Goal: Transaction & Acquisition: Purchase product/service

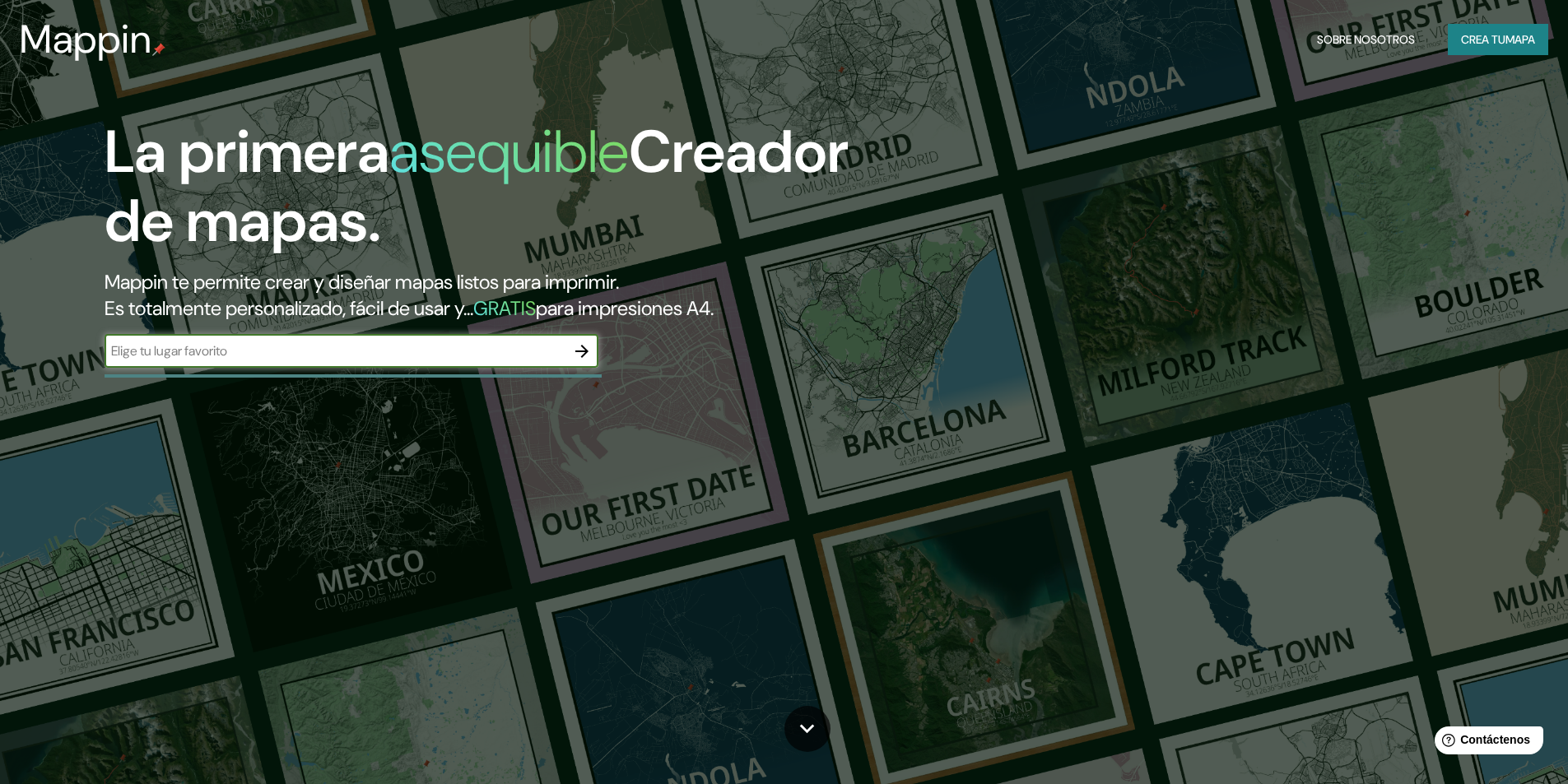
click at [352, 355] on input "text" at bounding box center [334, 351] width 461 height 19
type input "quezaltepeque, [GEOGRAPHIC_DATA]"
click at [585, 349] on icon "button" at bounding box center [582, 352] width 20 height 20
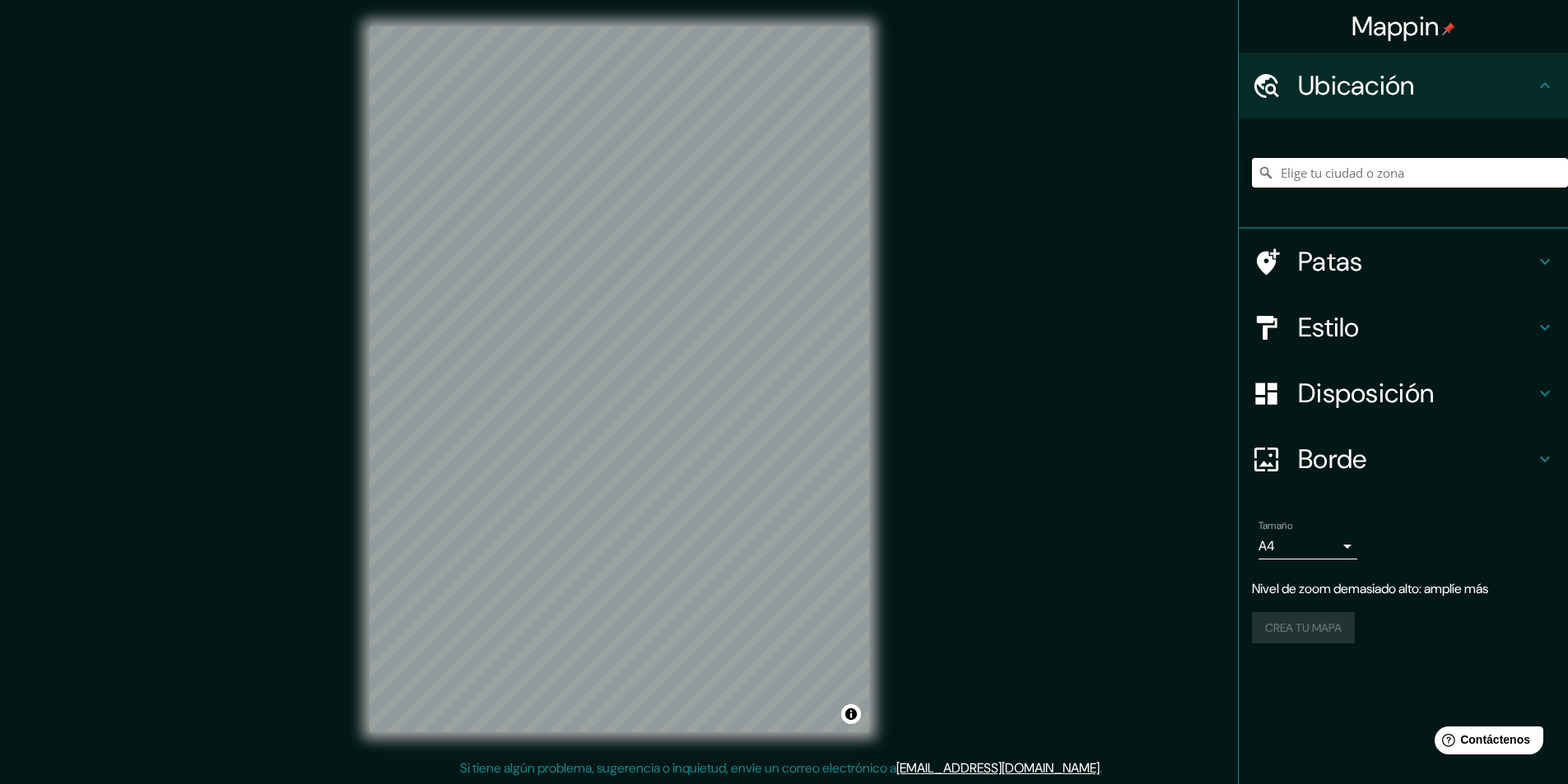
click at [1396, 177] on input "Elige tu ciudad o zona" at bounding box center [1411, 173] width 317 height 29
click at [1539, 80] on icon at bounding box center [1545, 85] width 20 height 20
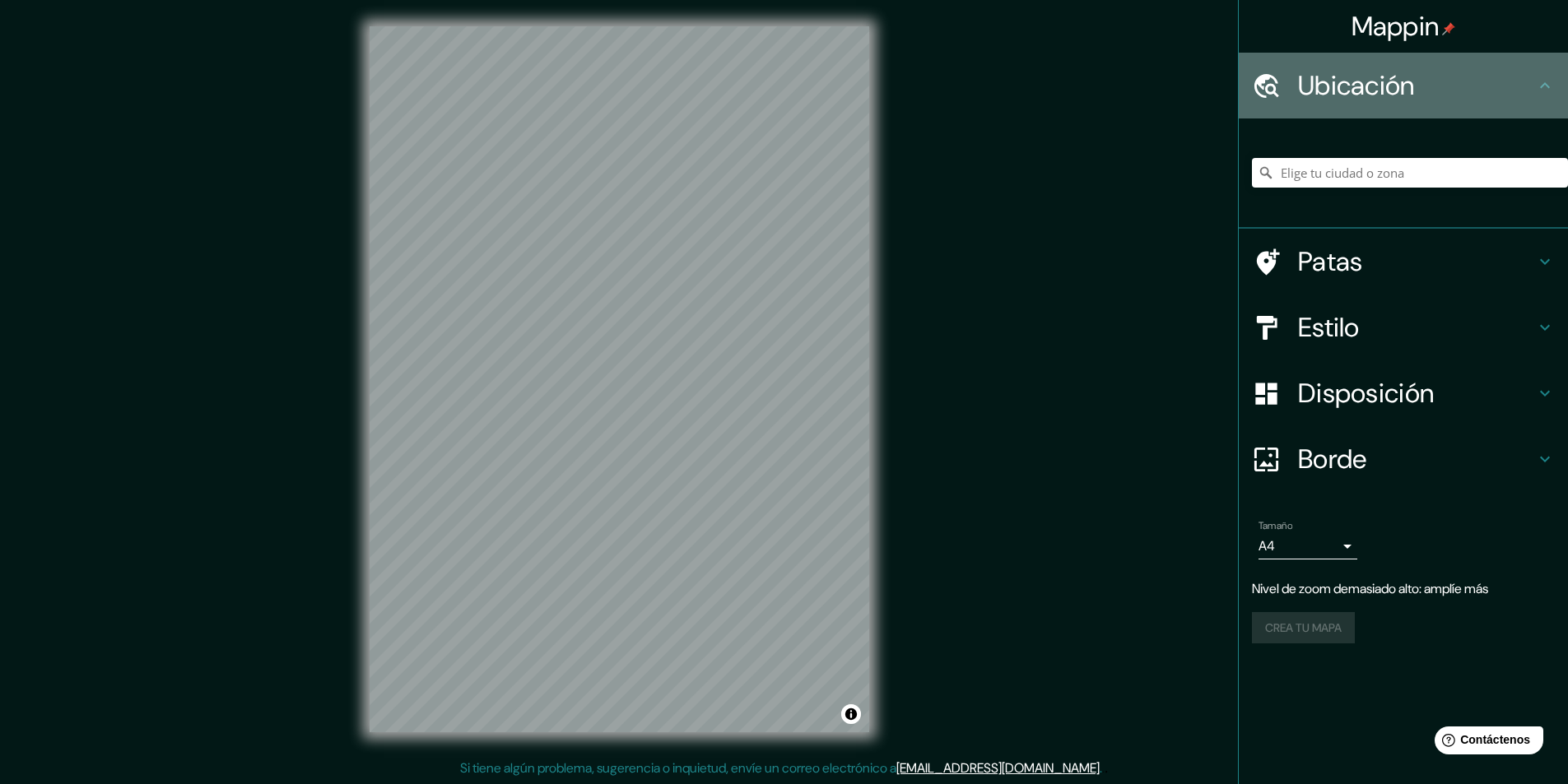
click at [1513, 85] on h4 "Ubicación" at bounding box center [1417, 85] width 237 height 33
click at [1553, 84] on icon at bounding box center [1545, 85] width 20 height 20
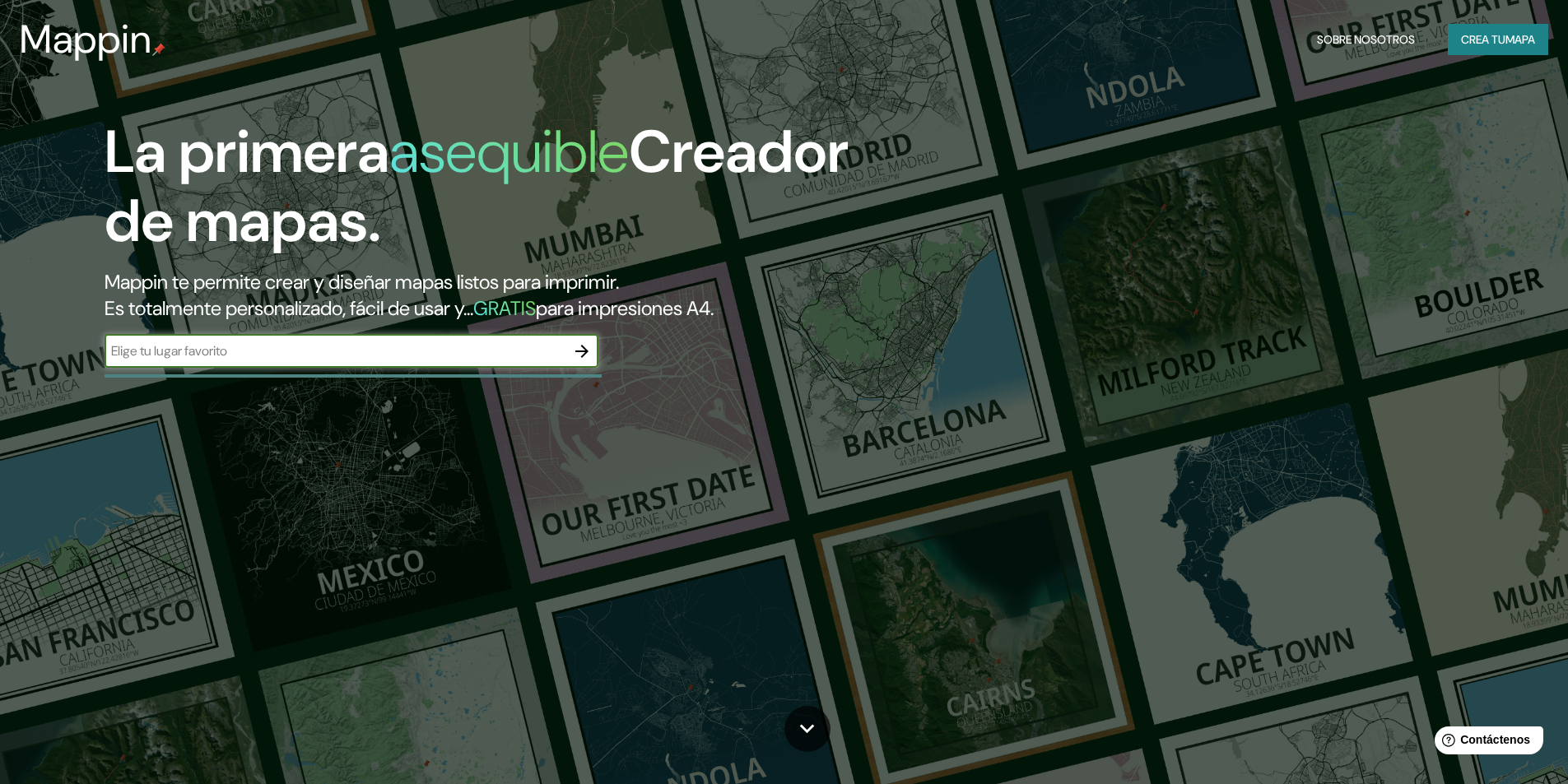
click at [489, 345] on input "text" at bounding box center [334, 351] width 461 height 19
type input "[GEOGRAPHIC_DATA]"
click at [591, 349] on icon "button" at bounding box center [582, 352] width 20 height 20
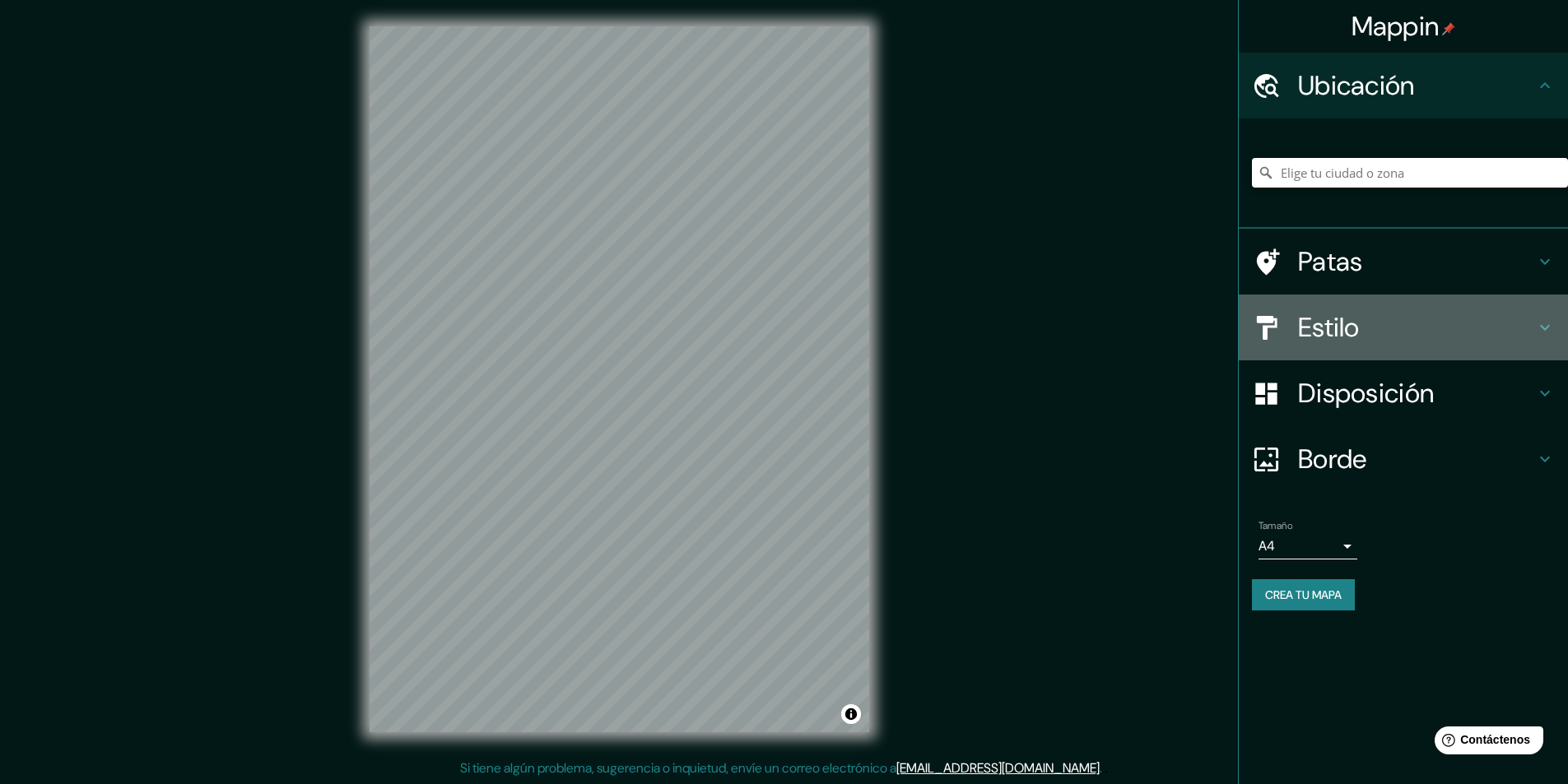
click at [1448, 329] on h4 "Estilo" at bounding box center [1417, 328] width 237 height 33
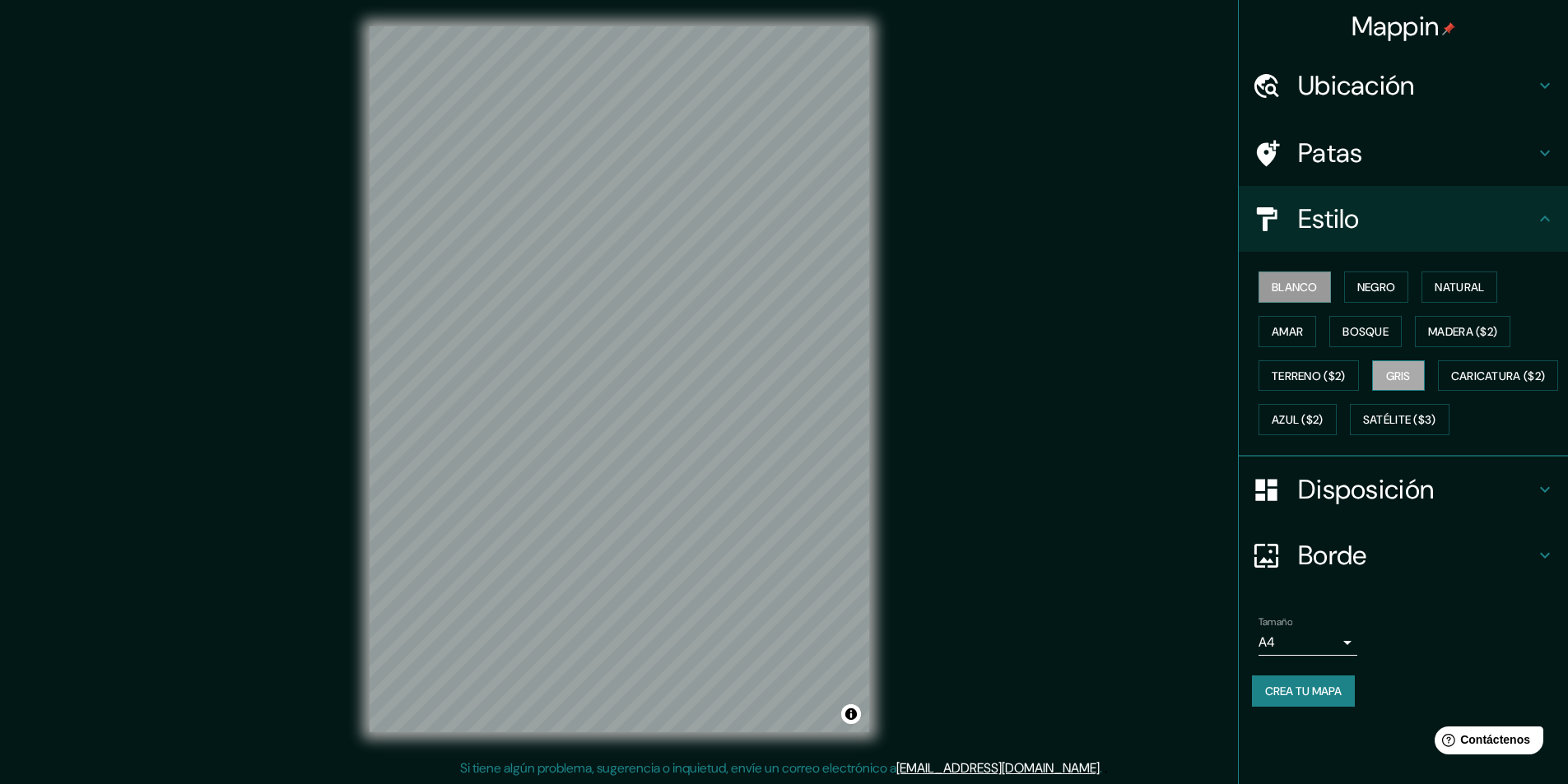
click at [1412, 370] on font "Gris" at bounding box center [1398, 375] width 25 height 15
click at [1387, 284] on font "Negro" at bounding box center [1376, 287] width 38 height 15
click at [1321, 375] on font "Terreno ($2)" at bounding box center [1308, 375] width 74 height 15
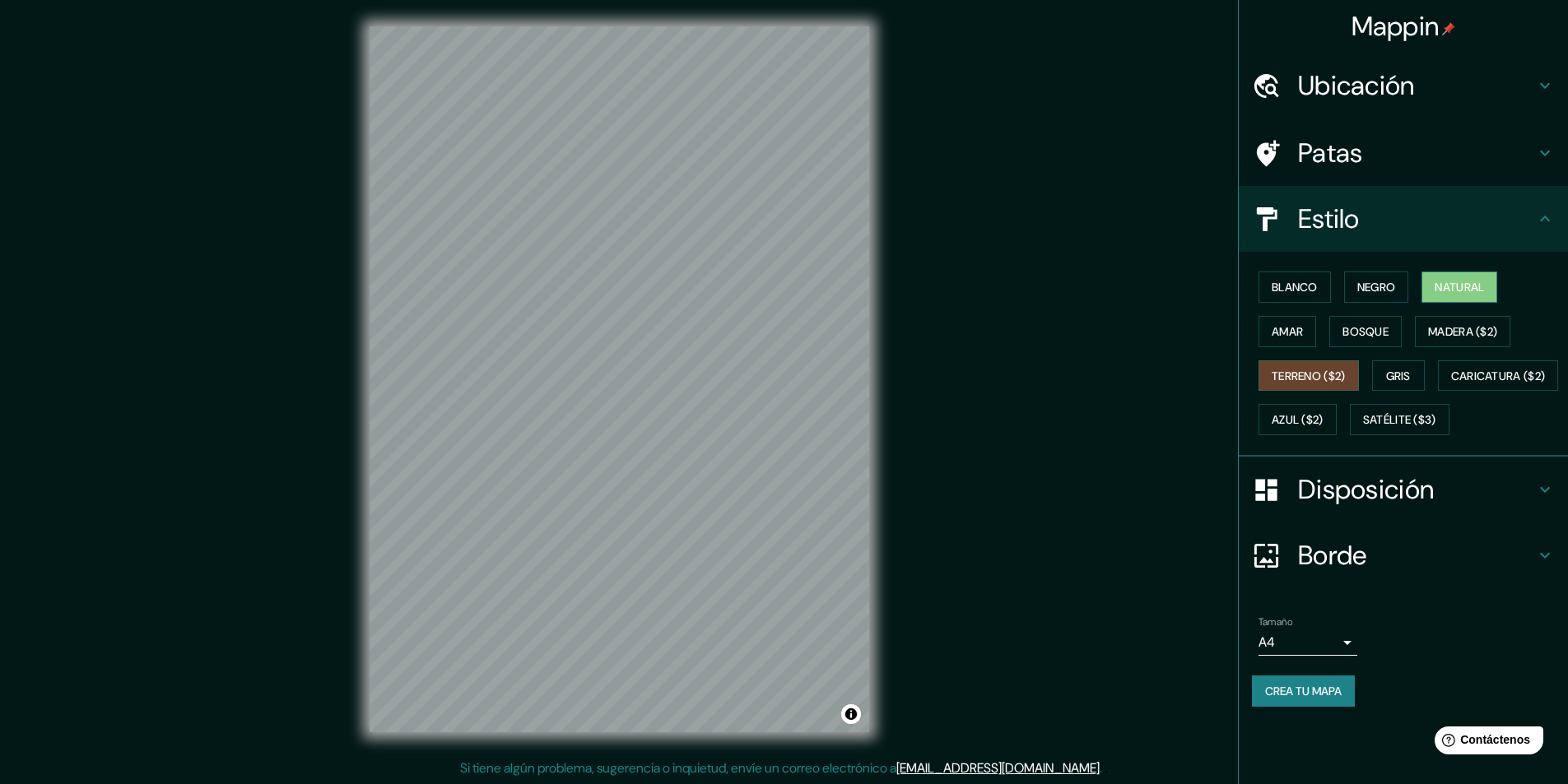
click at [1472, 289] on font "Natural" at bounding box center [1460, 287] width 49 height 15
click at [1395, 332] on button "Bosque" at bounding box center [1366, 332] width 73 height 31
click at [1475, 291] on font "Natural" at bounding box center [1460, 287] width 49 height 15
click at [1495, 333] on font "Madera ($2)" at bounding box center [1463, 331] width 69 height 15
drag, startPoint x: 1312, startPoint y: 373, endPoint x: 1365, endPoint y: 373, distance: 53.0
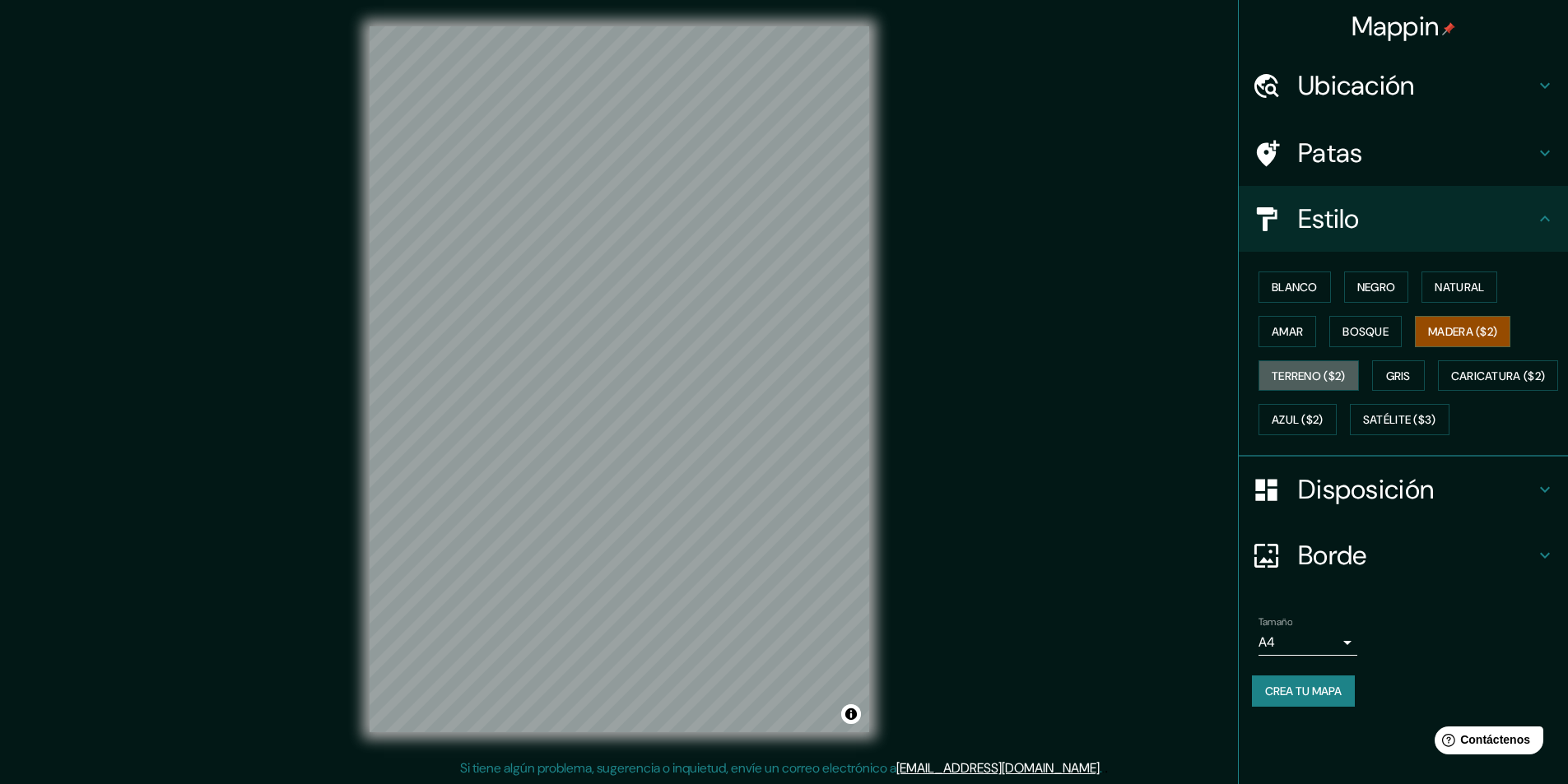
click at [1317, 374] on font "Terreno ($2)" at bounding box center [1308, 375] width 74 height 15
click at [1400, 372] on font "Gris" at bounding box center [1398, 375] width 25 height 15
